Goal: Information Seeking & Learning: Check status

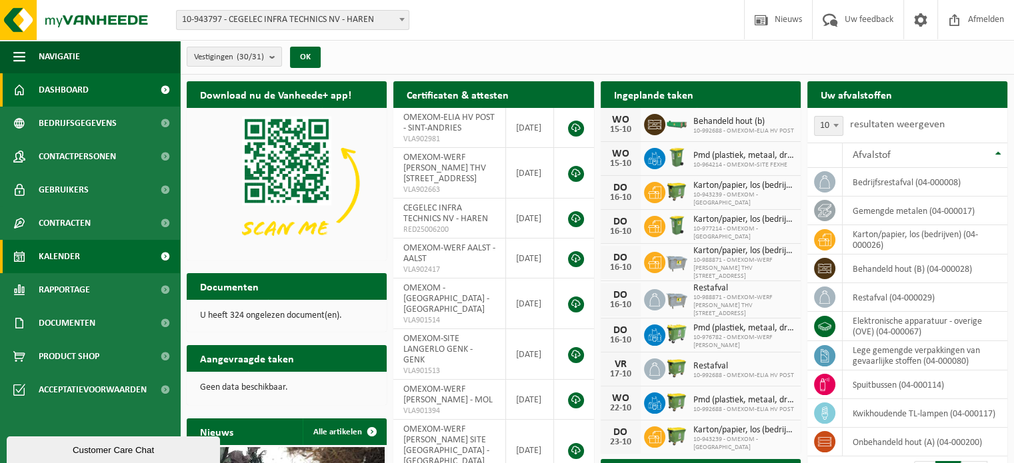
click at [107, 252] on link "Kalender" at bounding box center [90, 256] width 180 height 33
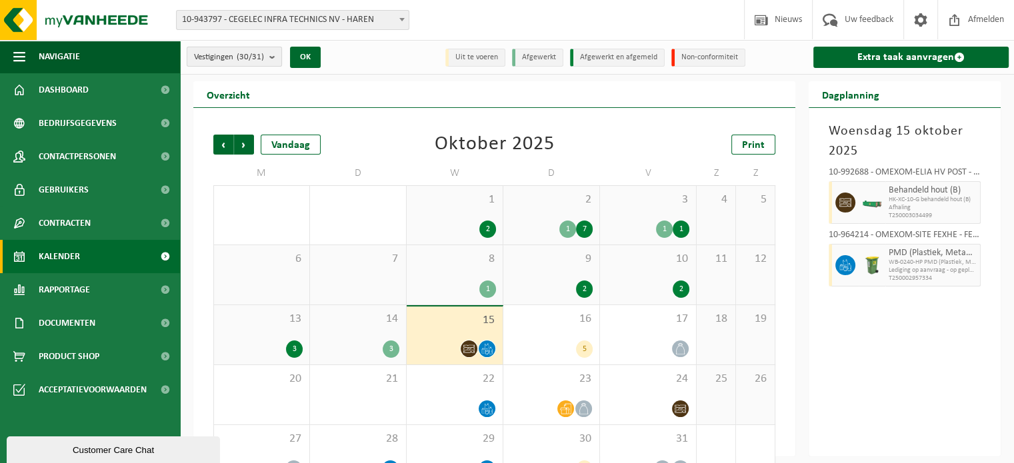
click at [260, 50] on span "Vestigingen (30/31)" at bounding box center [229, 57] width 70 height 20
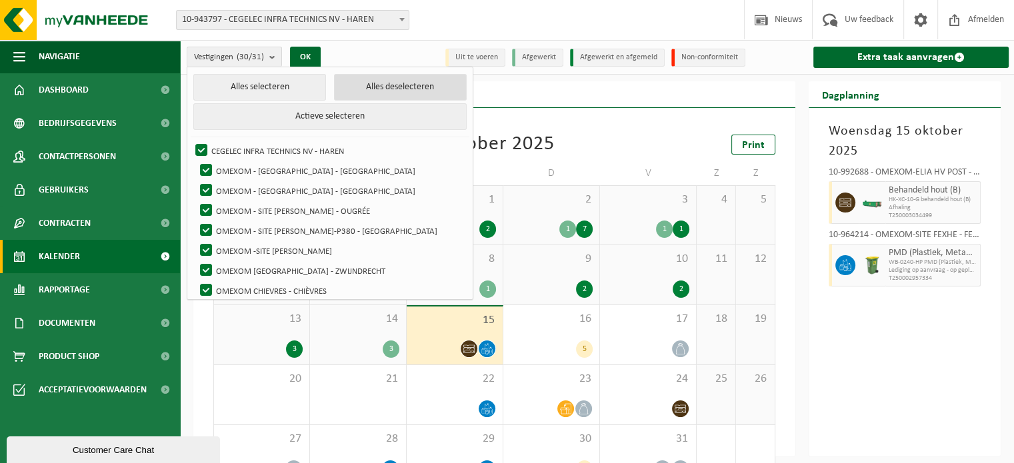
click at [334, 82] on button "Alles deselecteren" at bounding box center [400, 87] width 133 height 27
checkbox input "false"
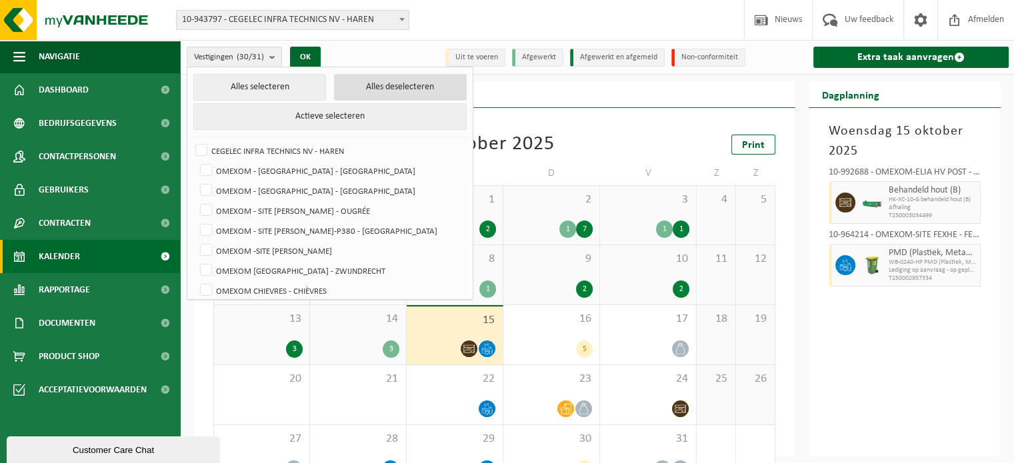
checkbox input "false"
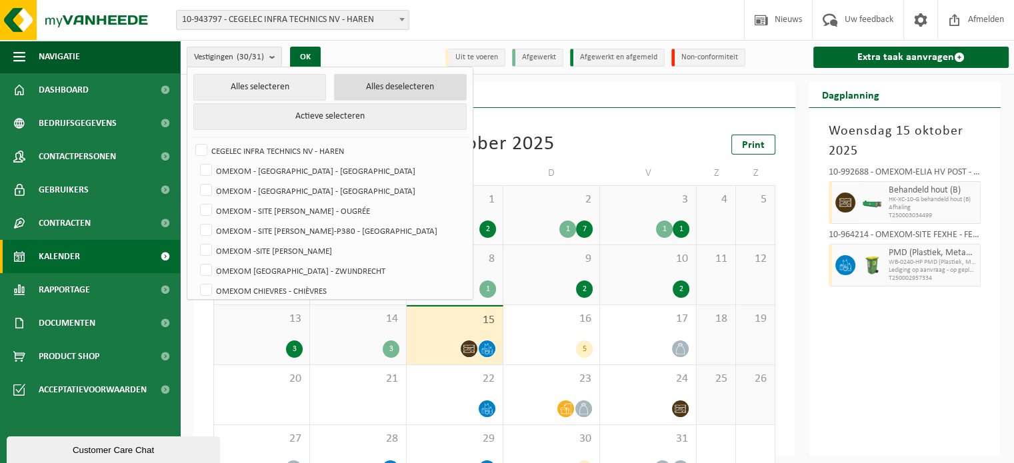
checkbox input "false"
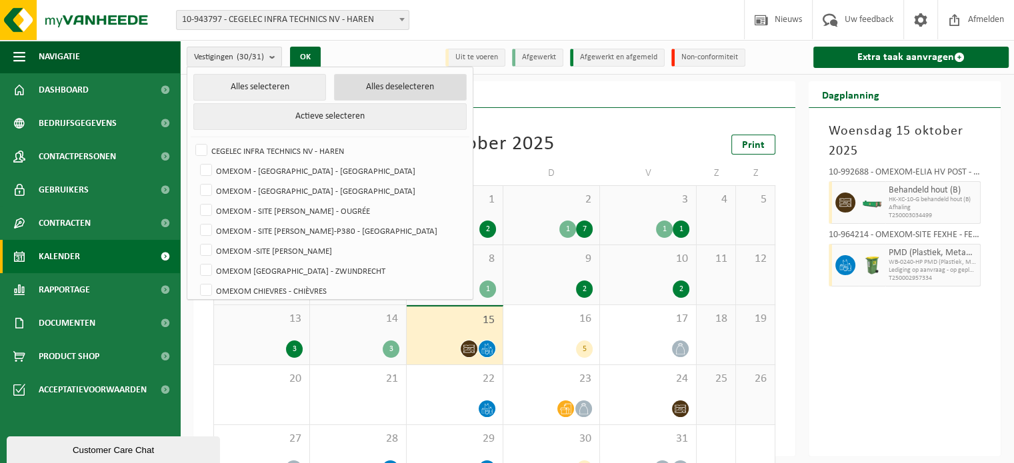
checkbox input "false"
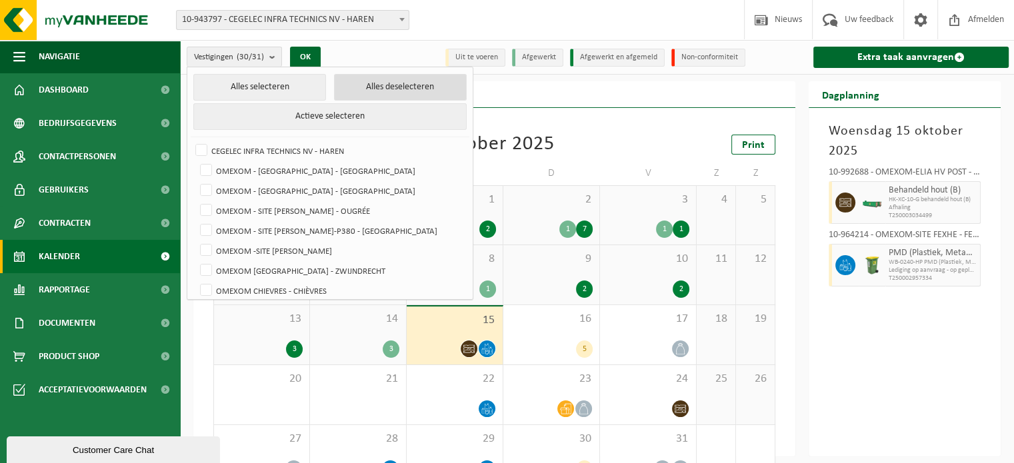
checkbox input "false"
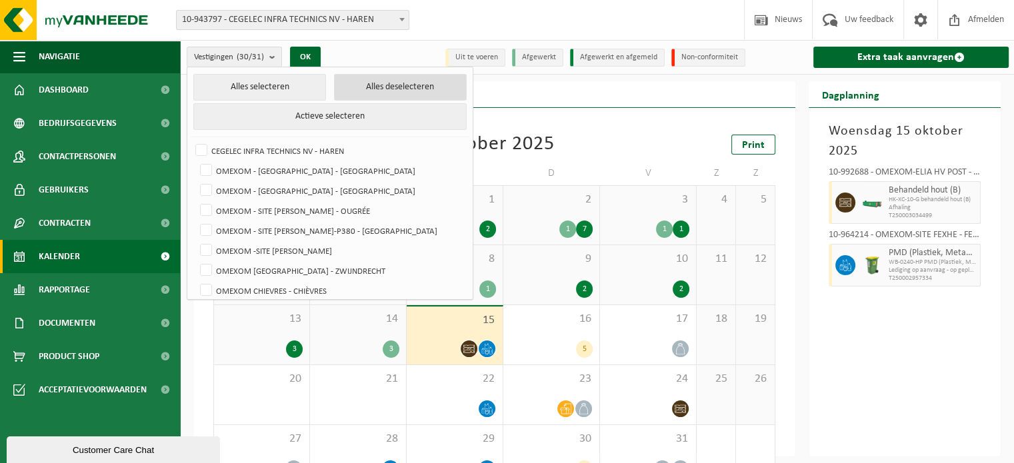
checkbox input "false"
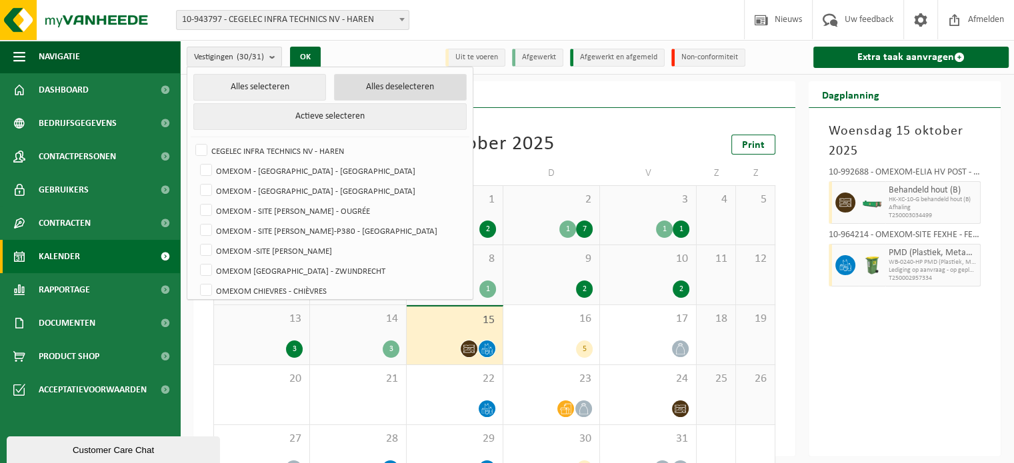
checkbox input "false"
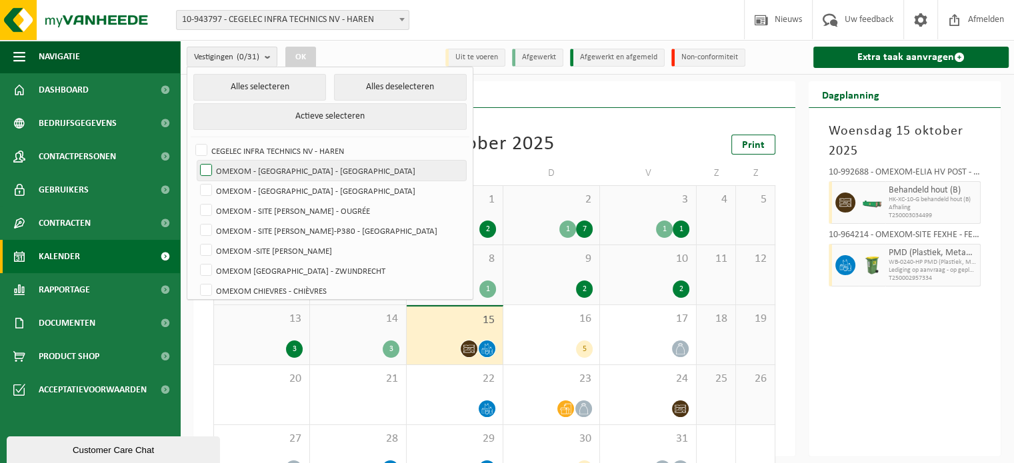
click at [264, 167] on label "OMEXOM - [GEOGRAPHIC_DATA] - [GEOGRAPHIC_DATA]" at bounding box center [331, 171] width 269 height 20
click at [195, 161] on input "OMEXOM - [GEOGRAPHIC_DATA] - [GEOGRAPHIC_DATA]" at bounding box center [195, 160] width 1 height 1
checkbox input "true"
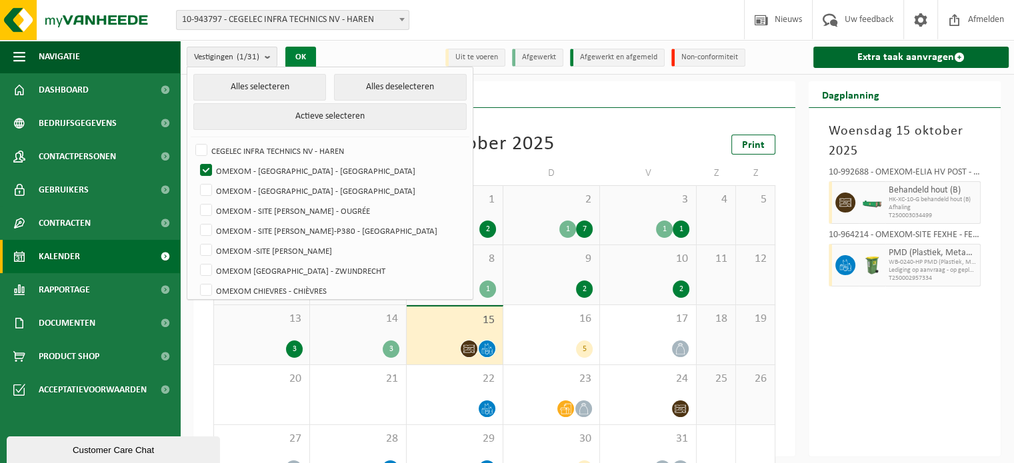
click at [291, 53] on button "OK" at bounding box center [300, 57] width 31 height 21
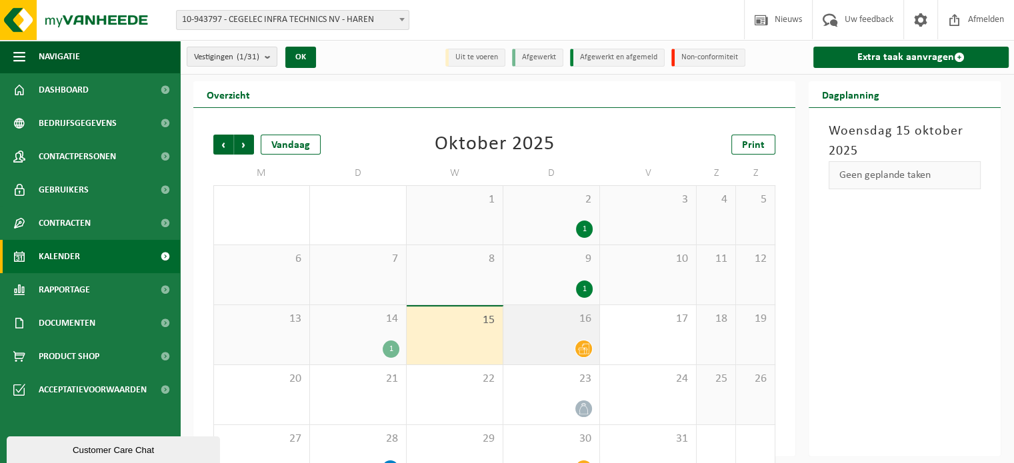
click at [533, 333] on div "16" at bounding box center [551, 334] width 96 height 59
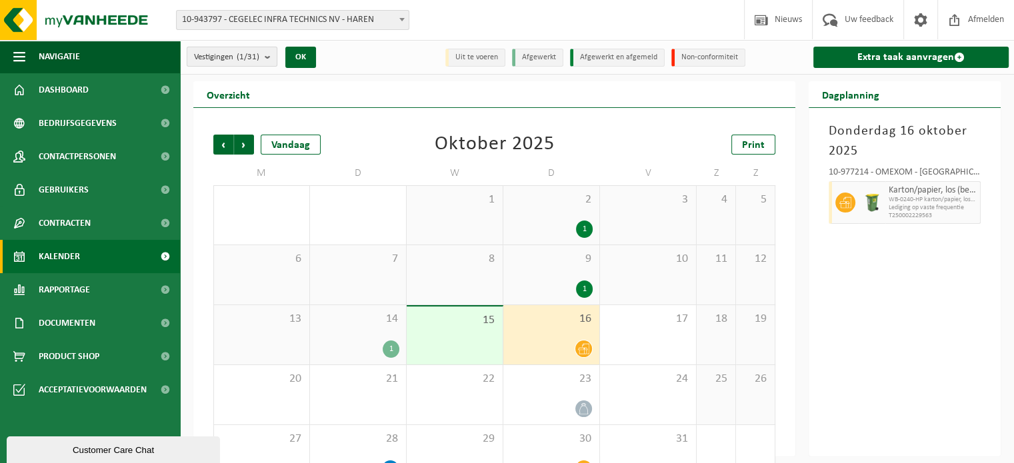
click at [263, 49] on button "Vestigingen (1/31)" at bounding box center [232, 57] width 91 height 20
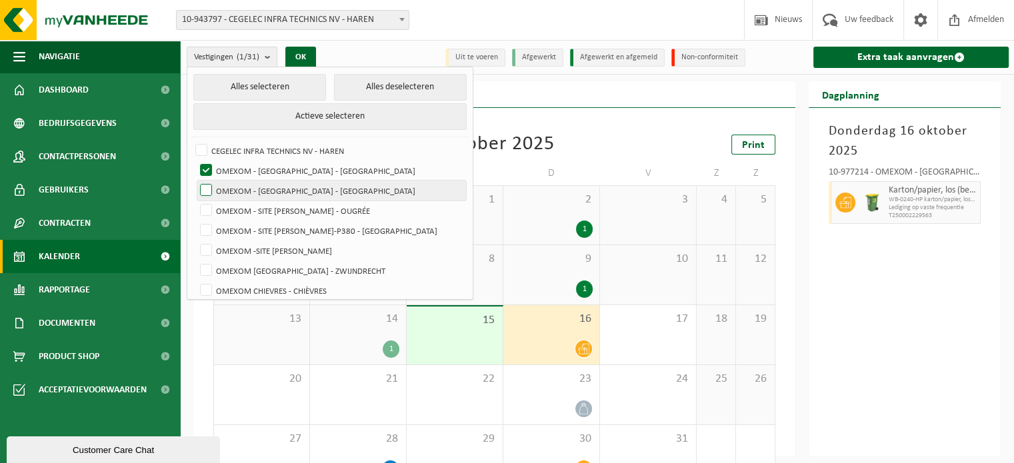
click at [279, 187] on label "OMEXOM - [GEOGRAPHIC_DATA] - [GEOGRAPHIC_DATA]" at bounding box center [331, 191] width 269 height 20
click at [195, 181] on input "OMEXOM - [GEOGRAPHIC_DATA] - [GEOGRAPHIC_DATA]" at bounding box center [195, 180] width 1 height 1
checkbox input "true"
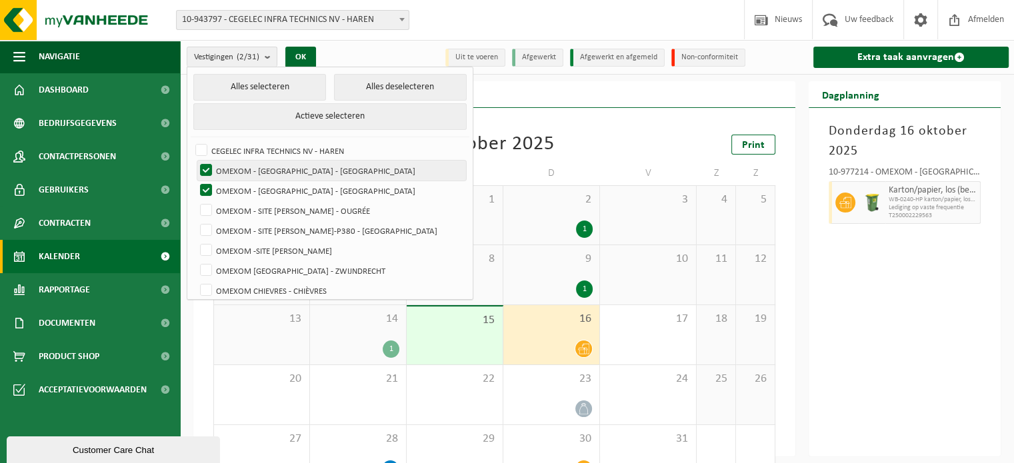
click at [271, 171] on label "OMEXOM - [GEOGRAPHIC_DATA] - [GEOGRAPHIC_DATA]" at bounding box center [331, 171] width 269 height 20
click at [195, 161] on input "OMEXOM - [GEOGRAPHIC_DATA] - [GEOGRAPHIC_DATA]" at bounding box center [195, 160] width 1 height 1
checkbox input "false"
click at [306, 55] on button "OK" at bounding box center [300, 57] width 31 height 21
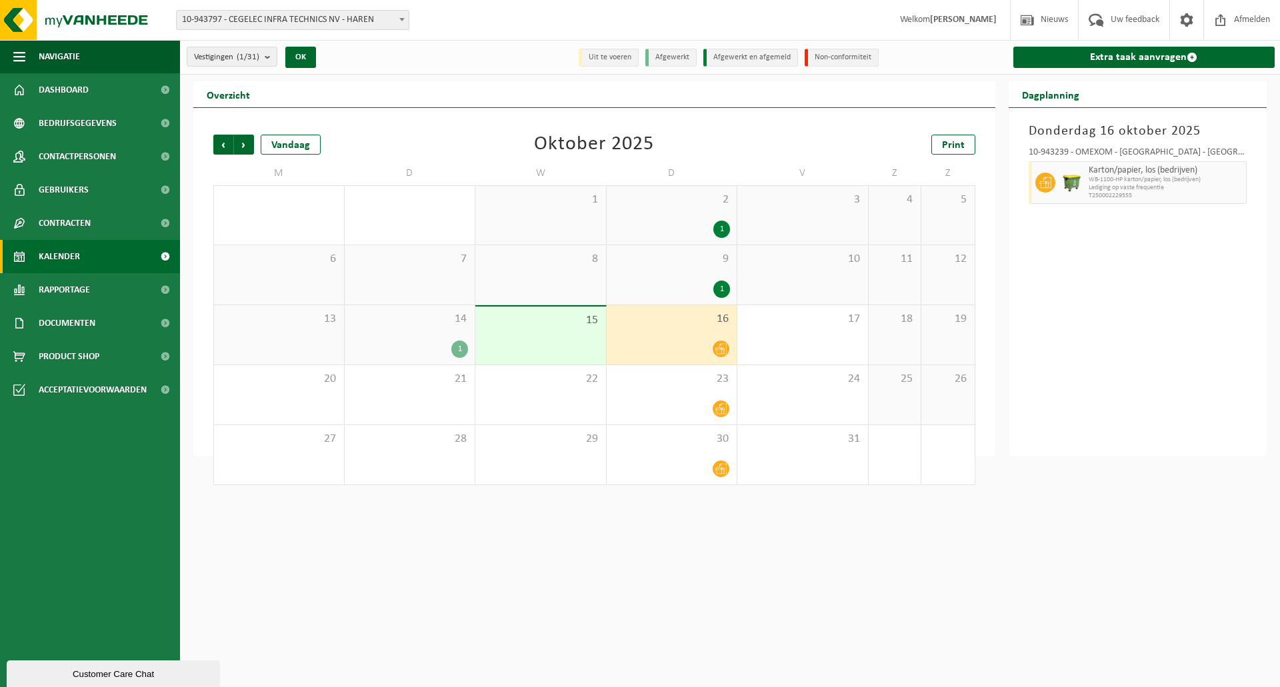
click at [401, 345] on div "1" at bounding box center [409, 349] width 117 height 17
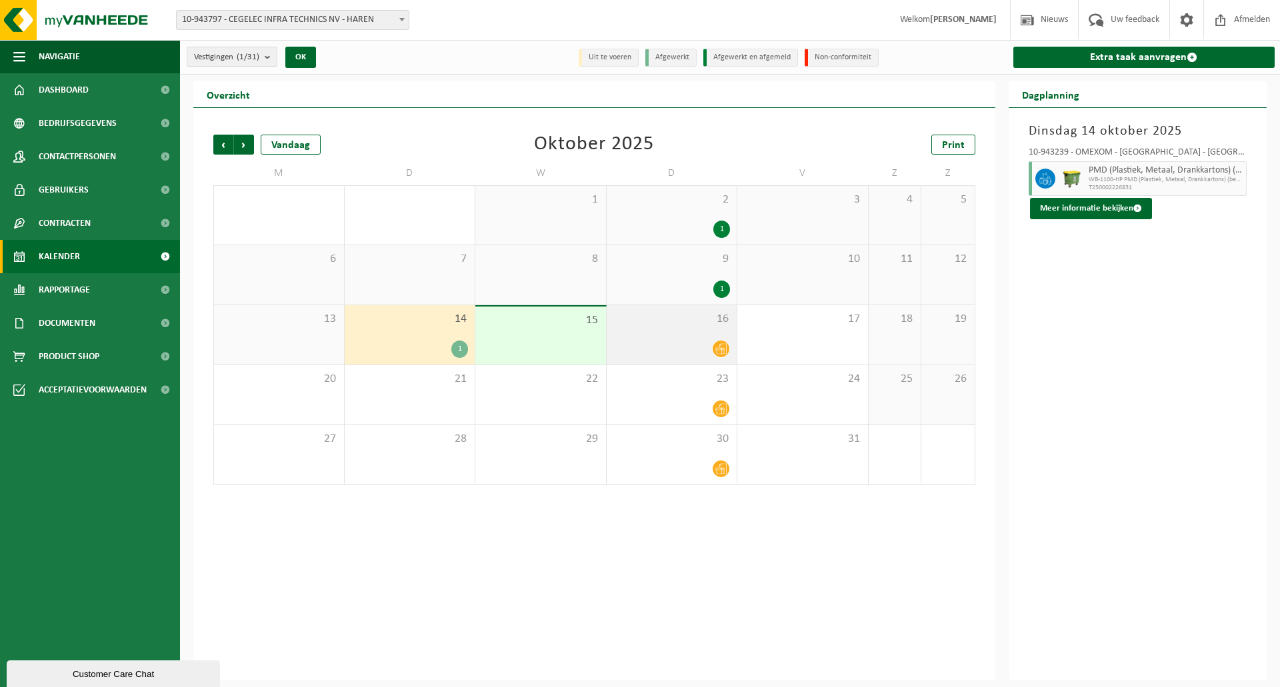
click at [696, 337] on div "16" at bounding box center [671, 334] width 131 height 59
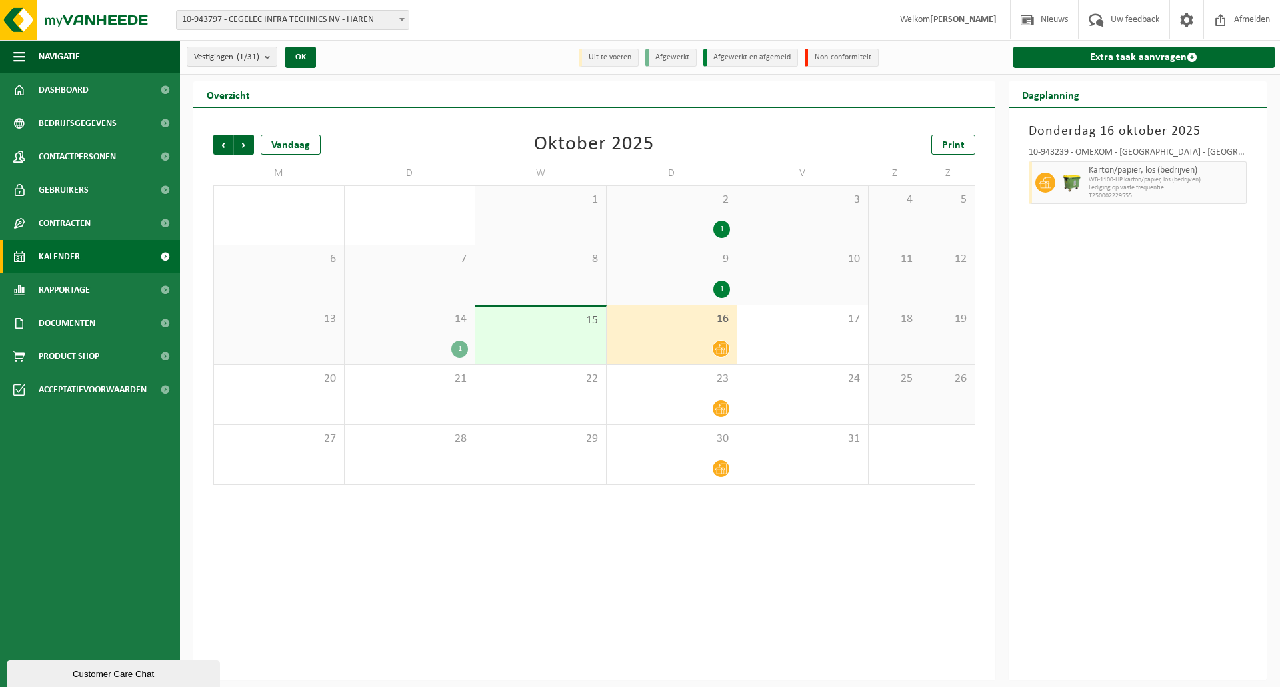
click at [370, 347] on div "1" at bounding box center [409, 349] width 117 height 17
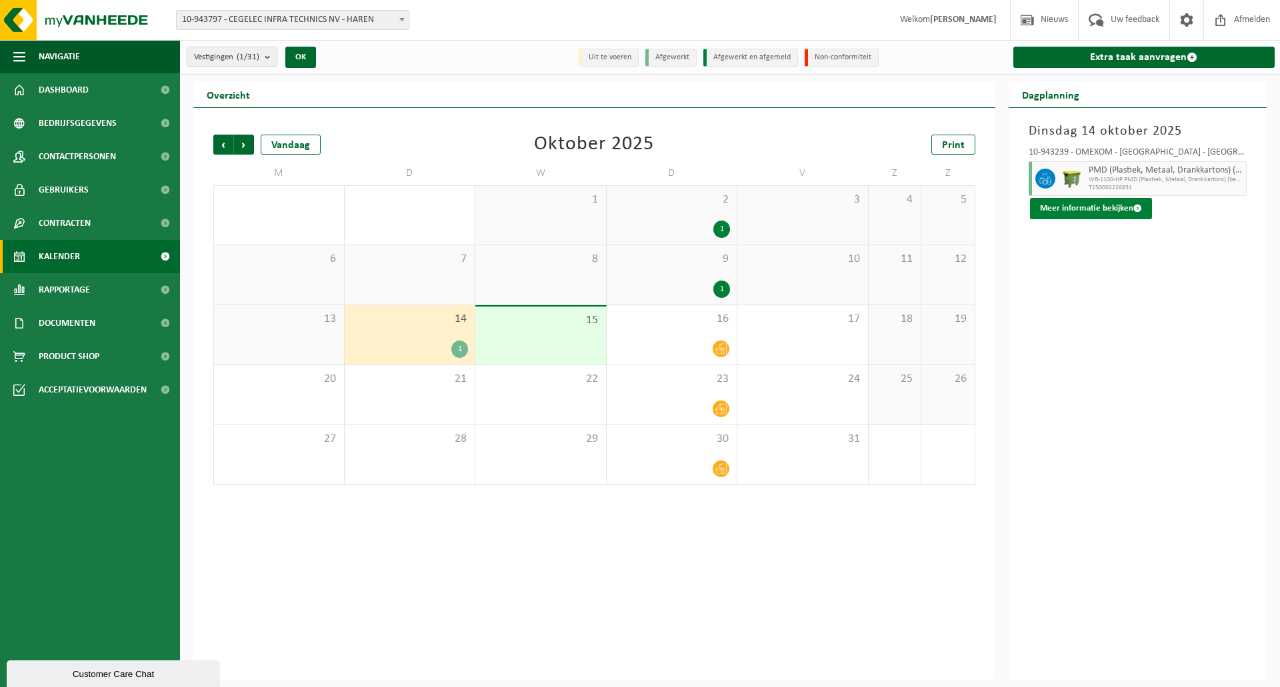
click at [1013, 205] on button "Meer informatie bekijken" at bounding box center [1091, 208] width 122 height 21
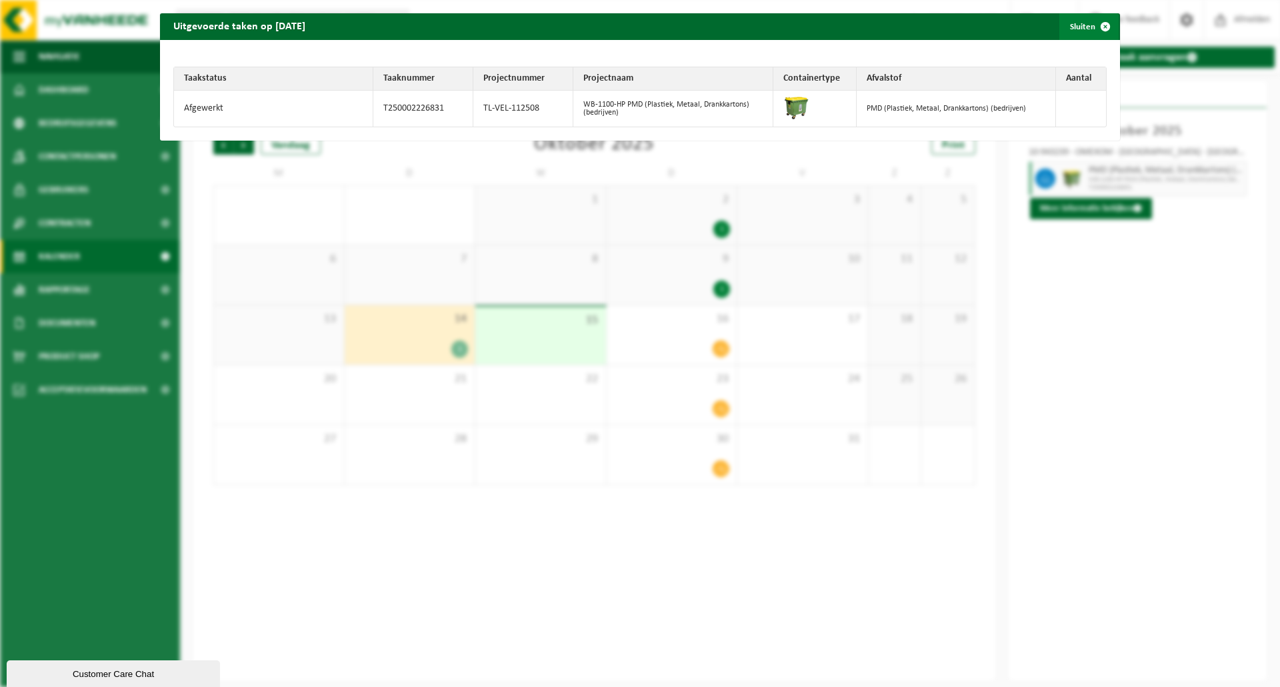
click at [1013, 24] on span "button" at bounding box center [1105, 26] width 27 height 27
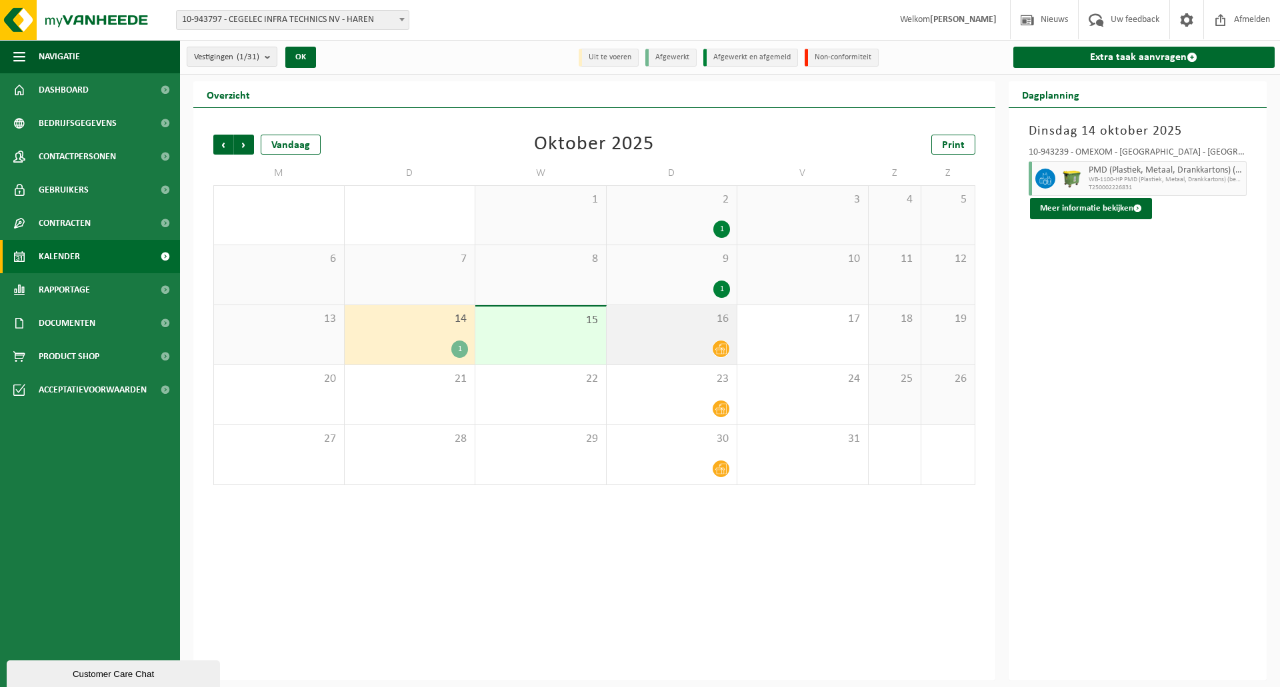
click at [669, 346] on div at bounding box center [671, 349] width 117 height 18
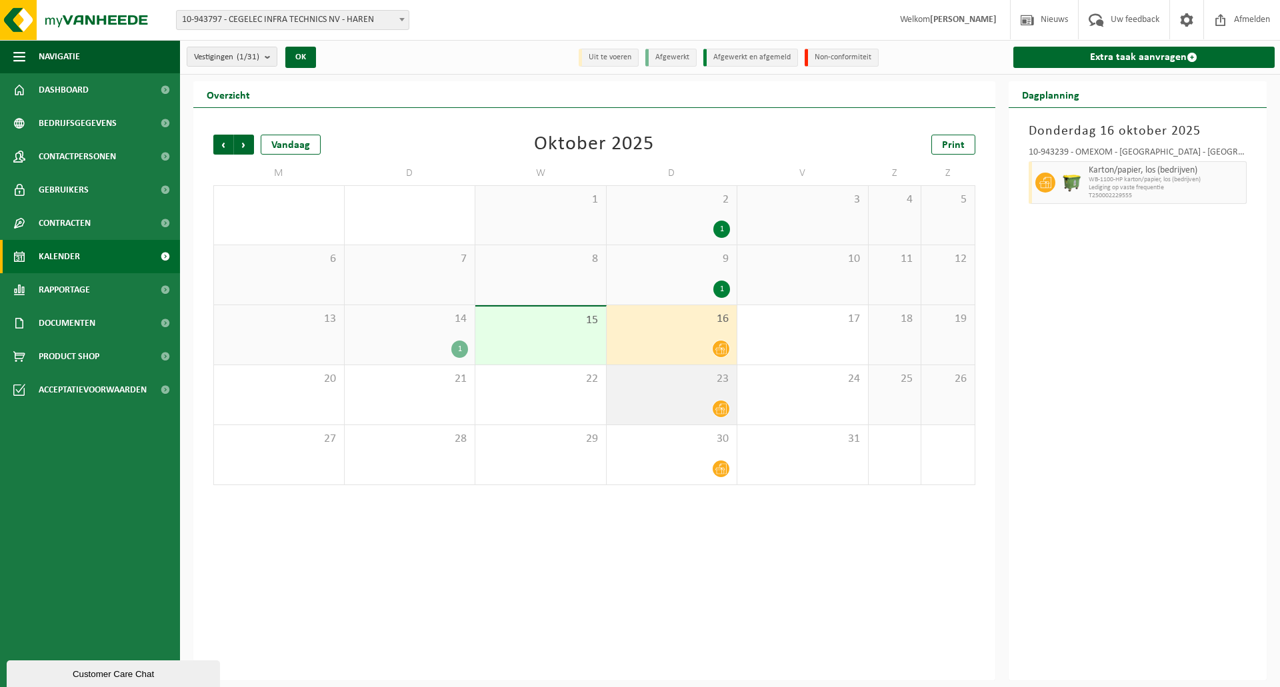
click at [658, 381] on span "23" at bounding box center [671, 379] width 117 height 15
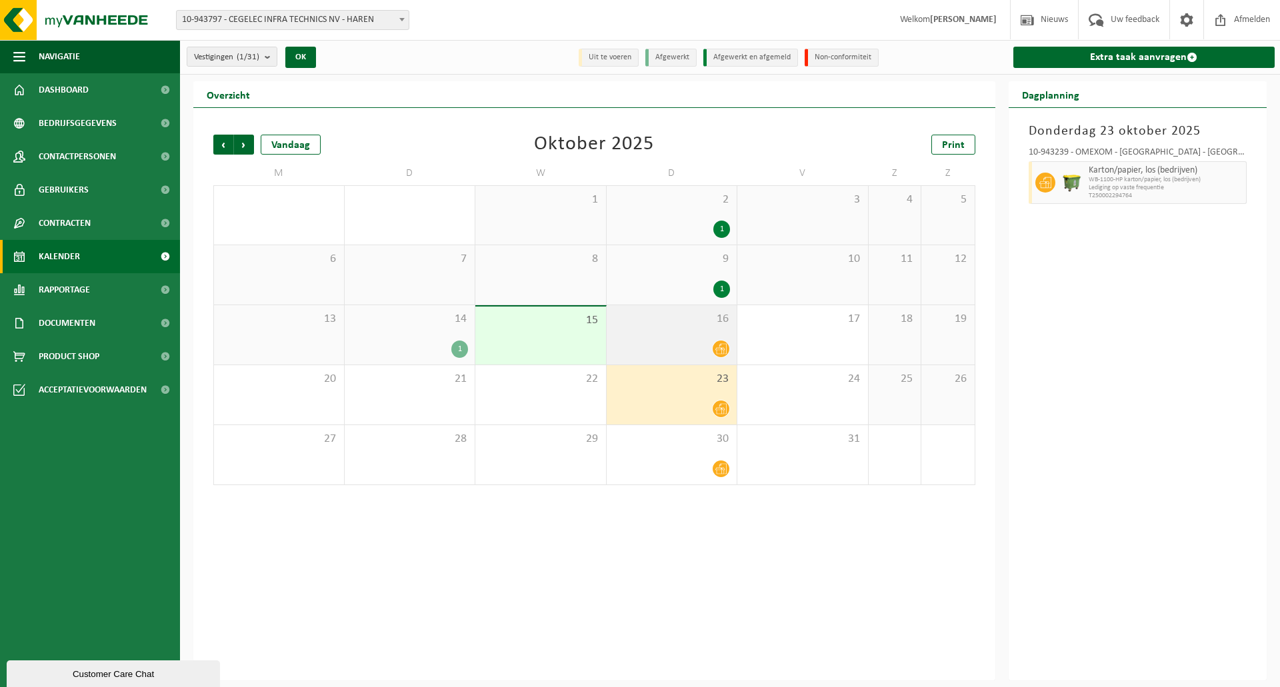
click at [658, 340] on div at bounding box center [671, 349] width 117 height 18
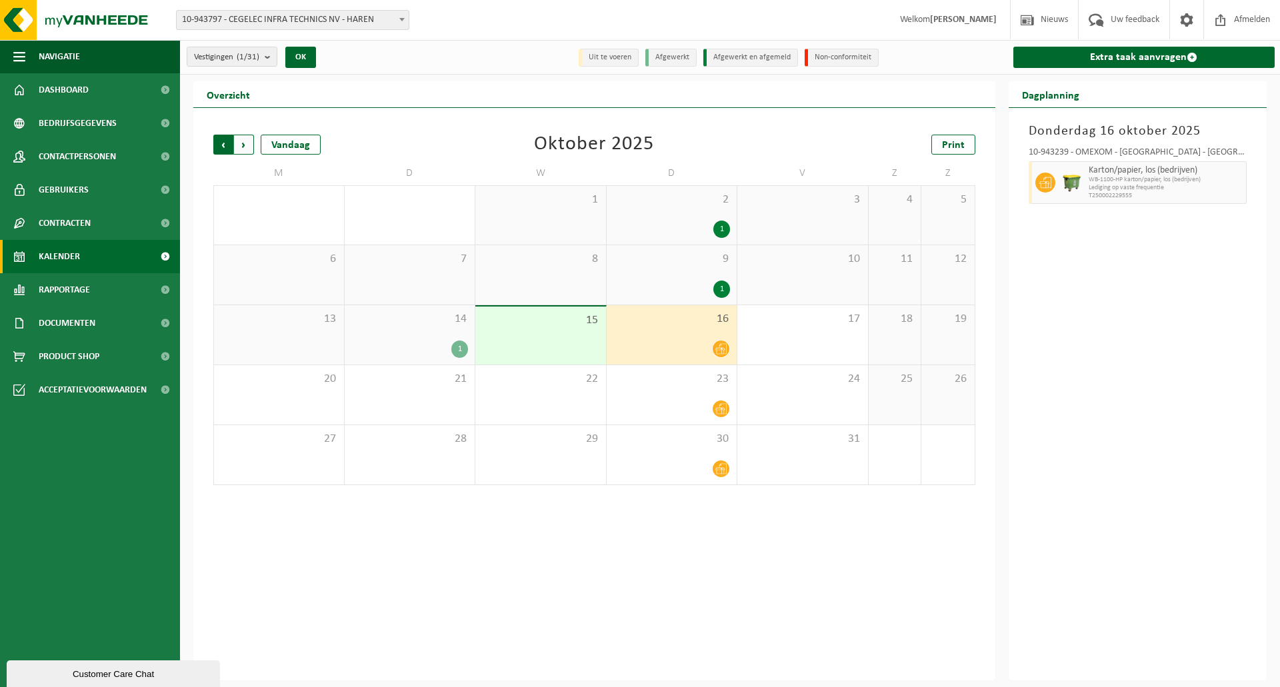
click at [239, 153] on span "Volgende" at bounding box center [244, 145] width 20 height 20
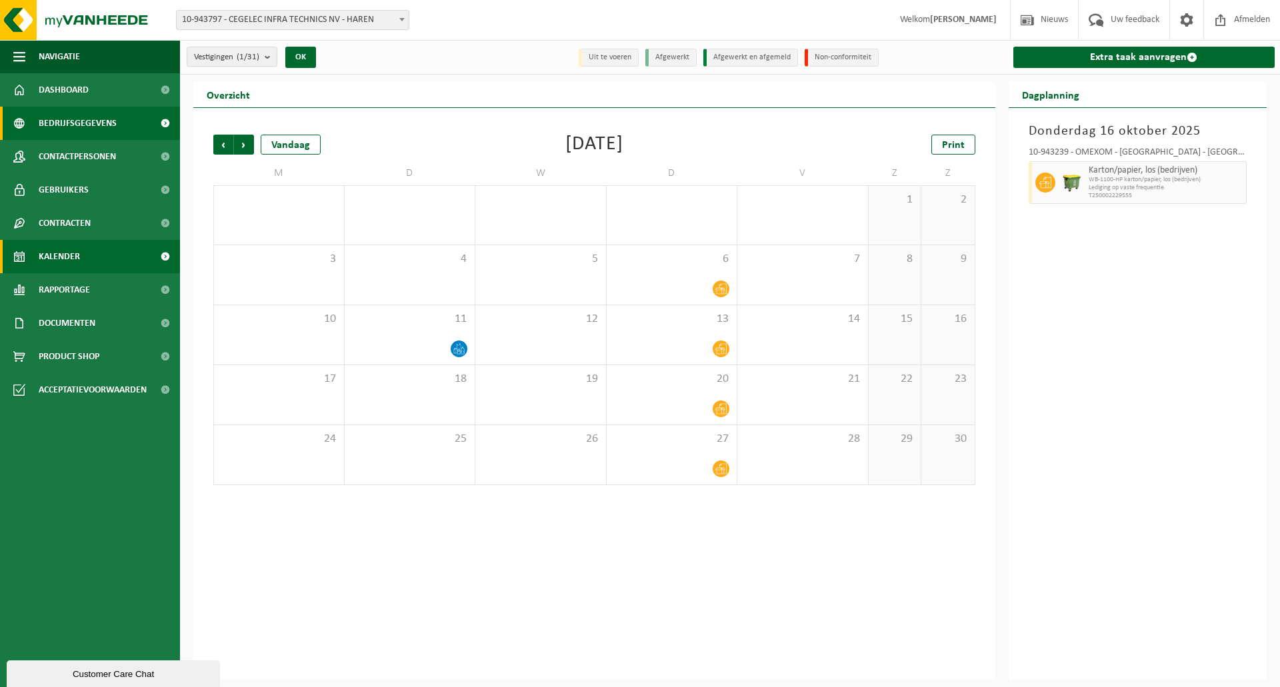
click at [96, 119] on span "Bedrijfsgegevens" at bounding box center [78, 123] width 78 height 33
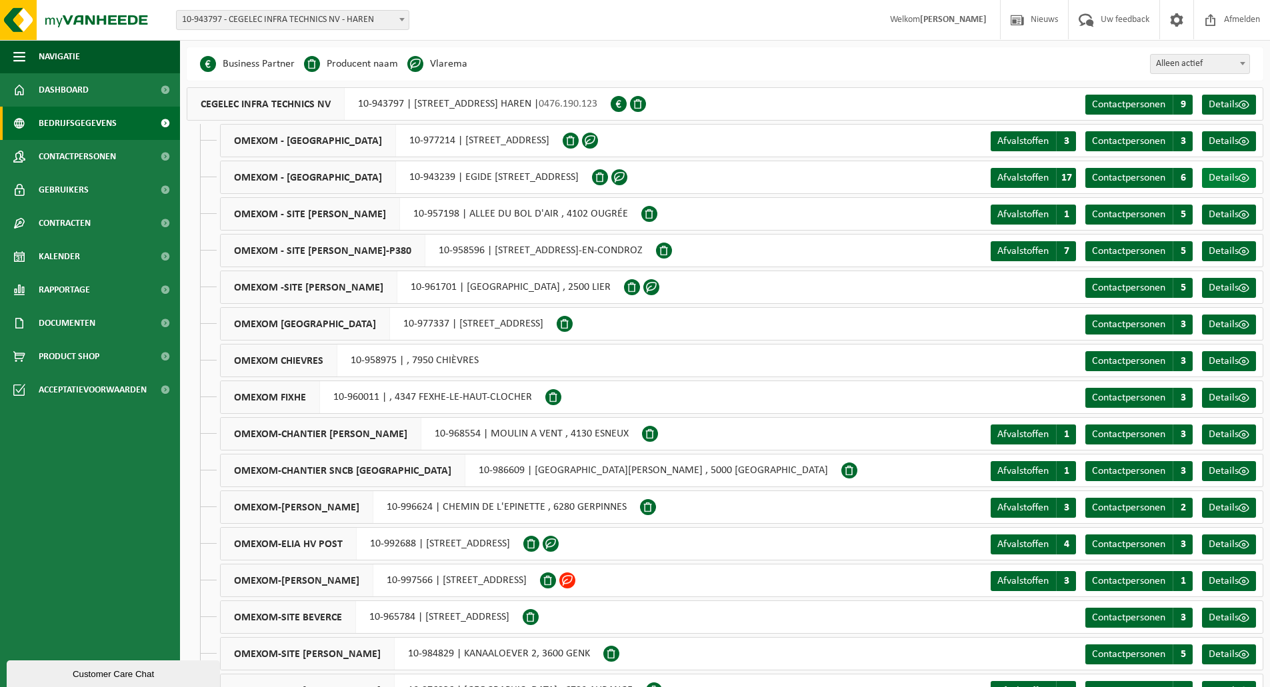
click at [1221, 177] on span "Details" at bounding box center [1223, 178] width 30 height 11
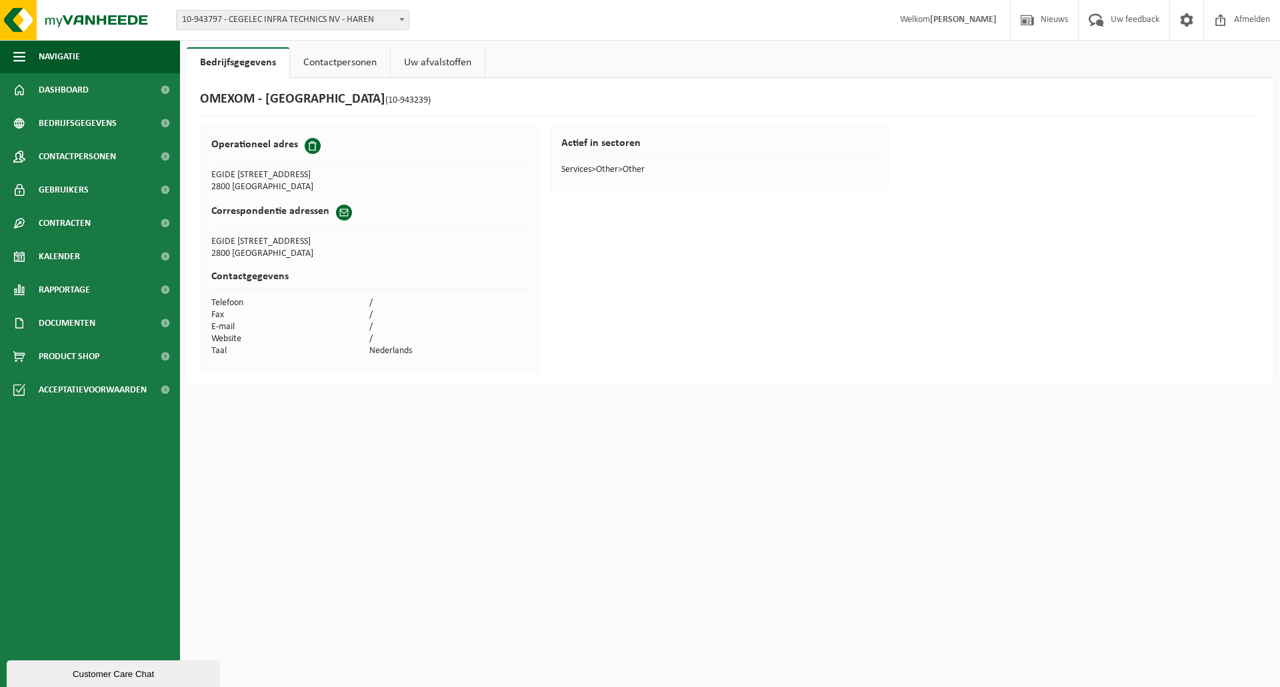
click at [440, 58] on link "Uw afvalstoffen" at bounding box center [438, 62] width 94 height 31
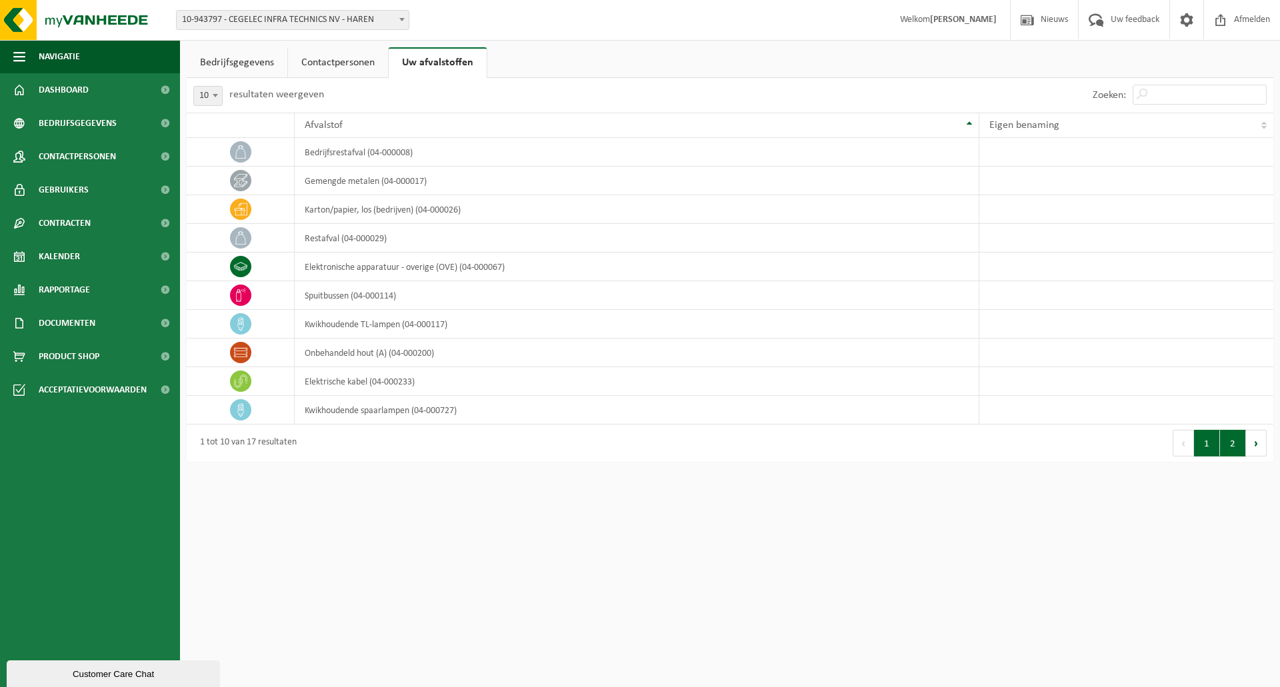
click at [1239, 452] on button "2" at bounding box center [1233, 443] width 26 height 27
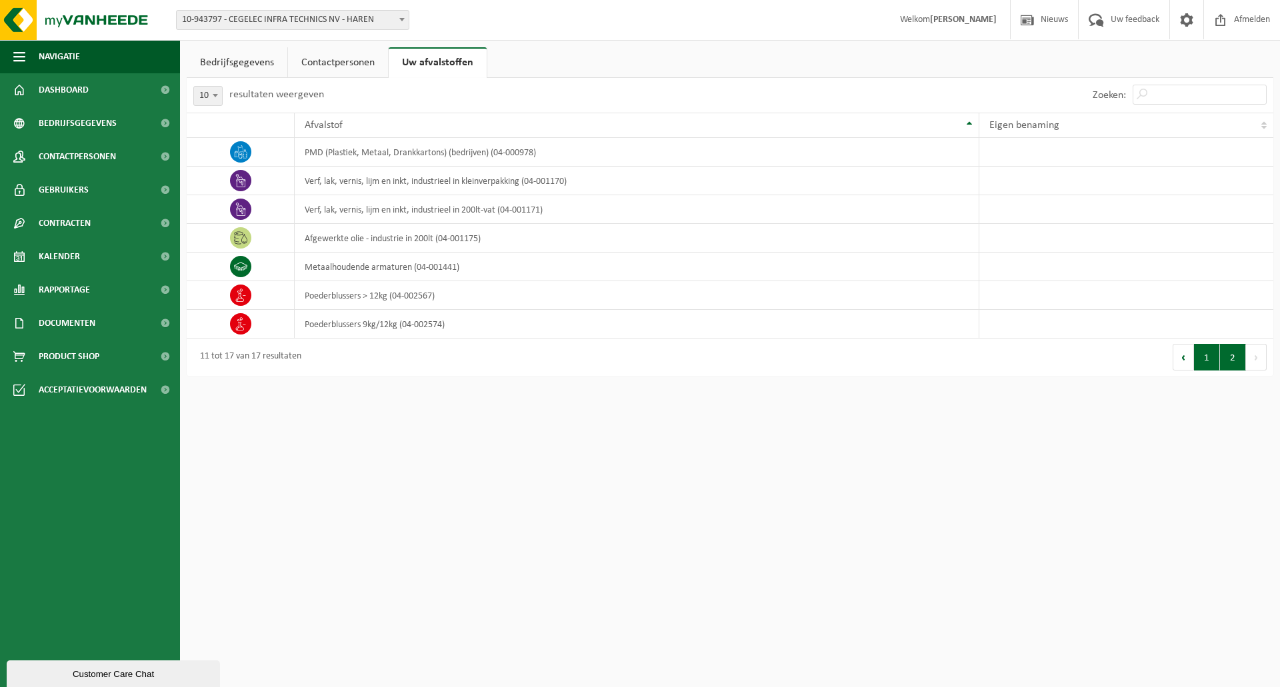
click at [1214, 361] on button "1" at bounding box center [1207, 357] width 26 height 27
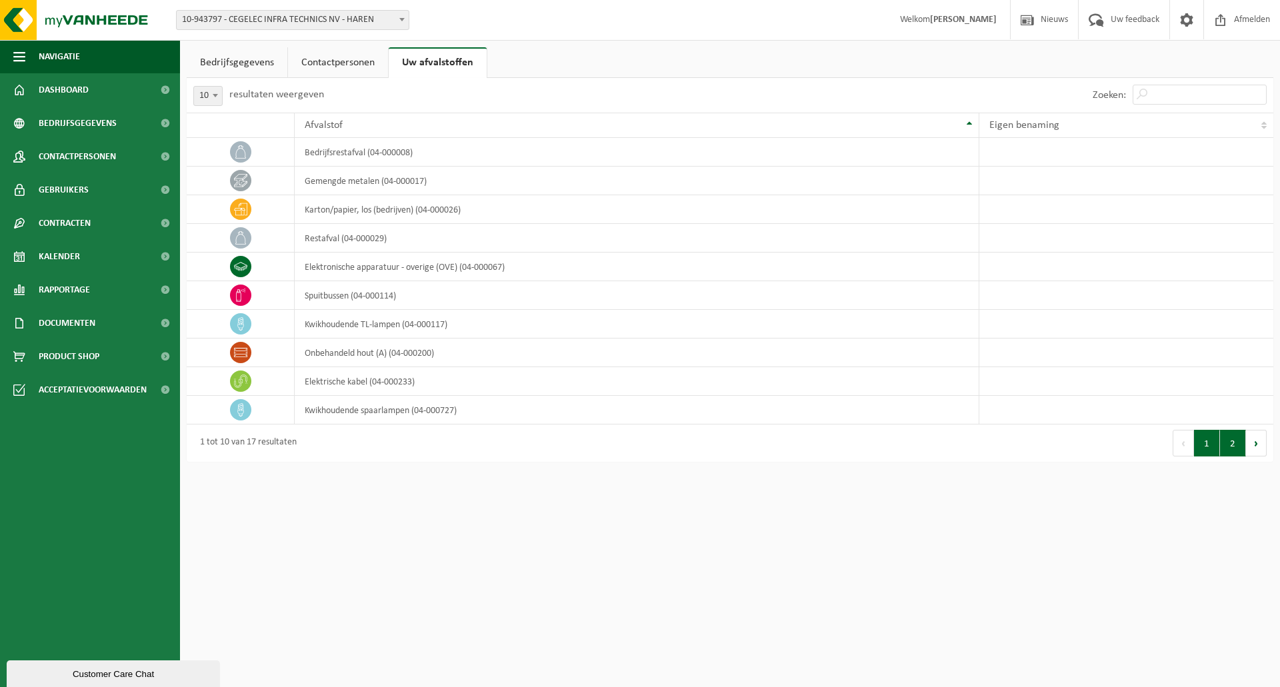
click at [1221, 447] on button "2" at bounding box center [1233, 443] width 26 height 27
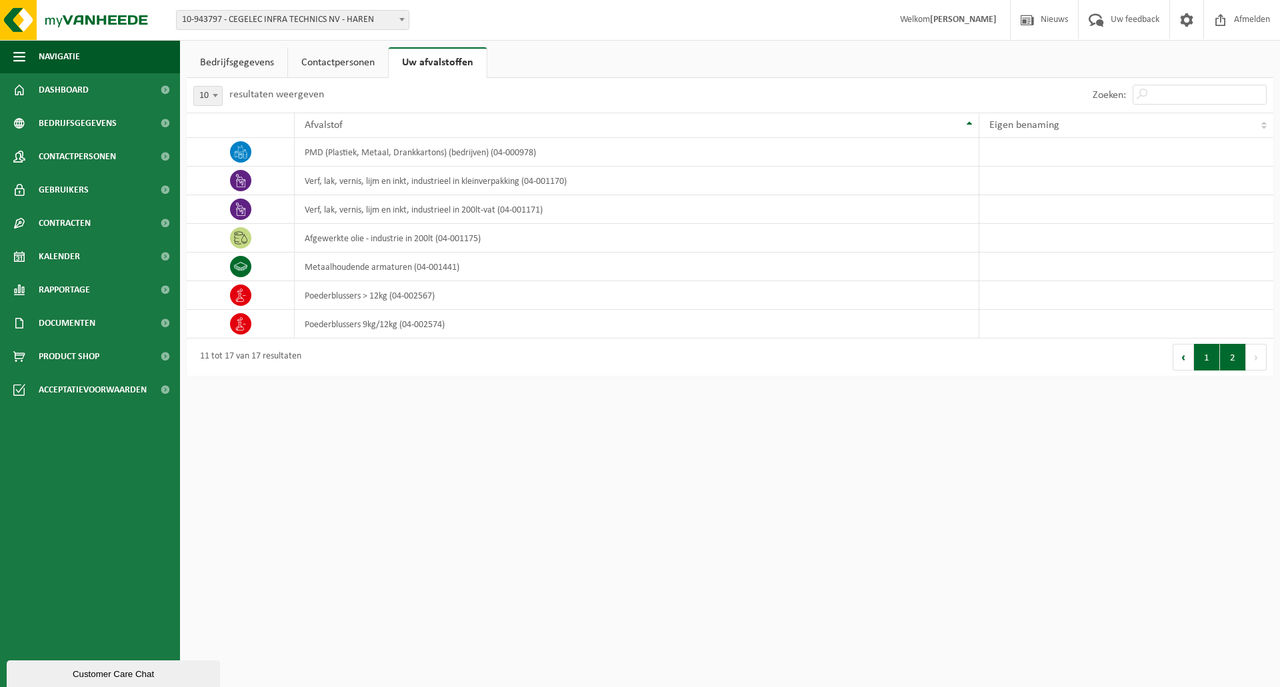
click at [1199, 357] on button "1" at bounding box center [1207, 357] width 26 height 27
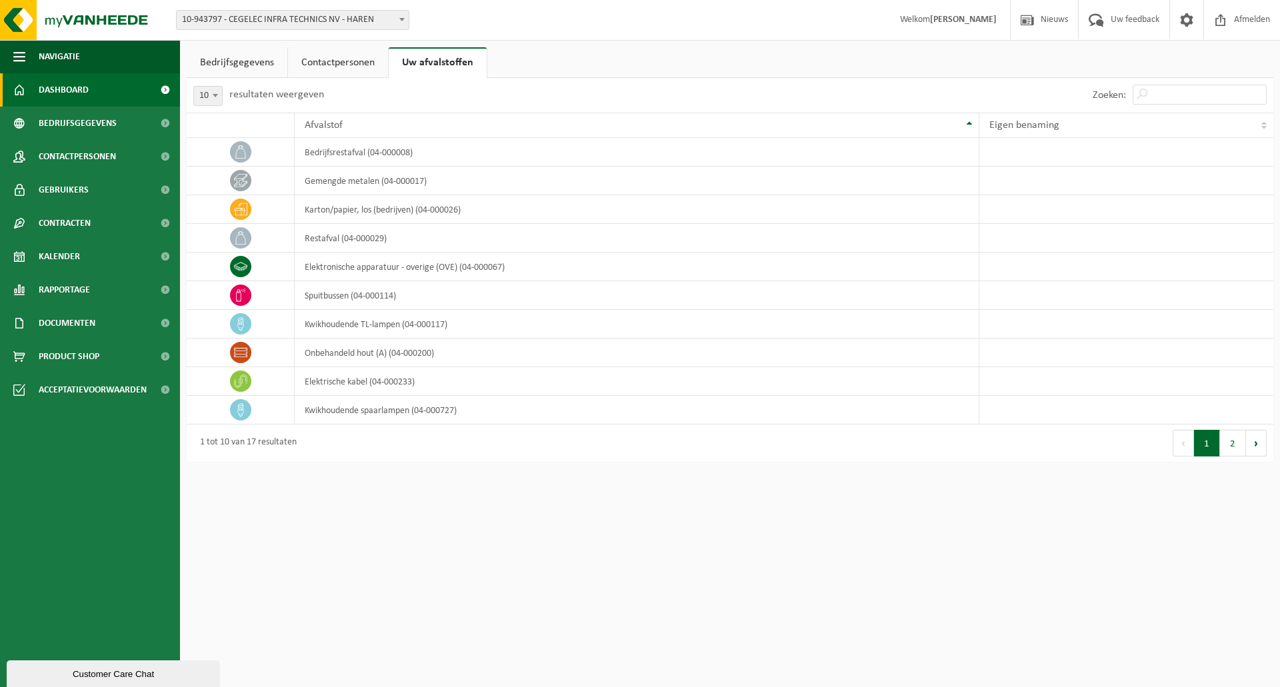
click at [129, 87] on link "Dashboard" at bounding box center [90, 89] width 180 height 33
